Goal: Information Seeking & Learning: Learn about a topic

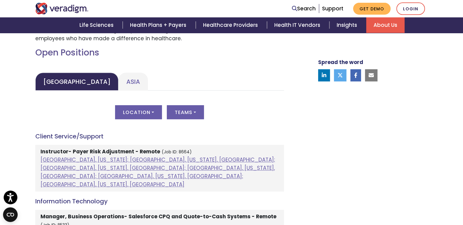
scroll to position [266, 0]
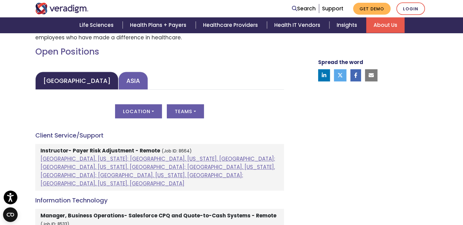
click at [118, 78] on link "Asia" at bounding box center [133, 81] width 30 height 18
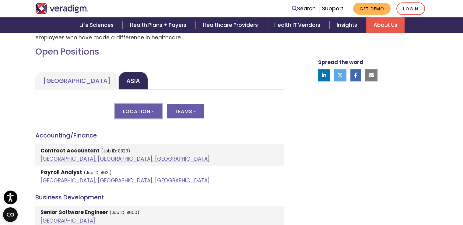
click at [134, 107] on button "Location" at bounding box center [138, 111] width 47 height 14
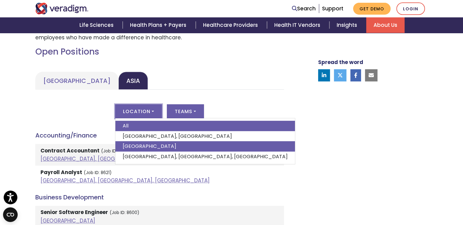
click at [129, 143] on link "India" at bounding box center [205, 146] width 180 height 10
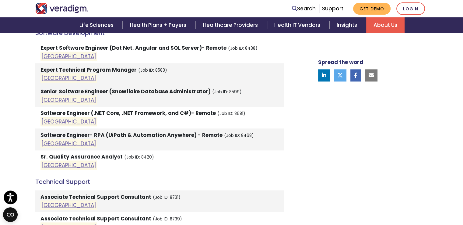
scroll to position [962, 0]
